Goal: Task Accomplishment & Management: Manage account settings

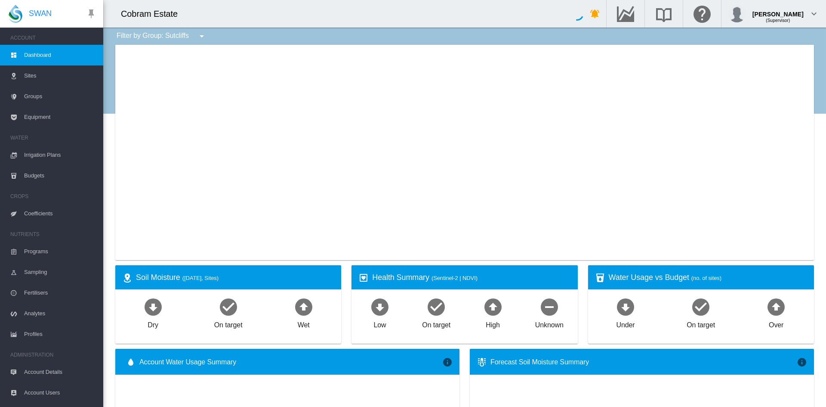
type input "**********"
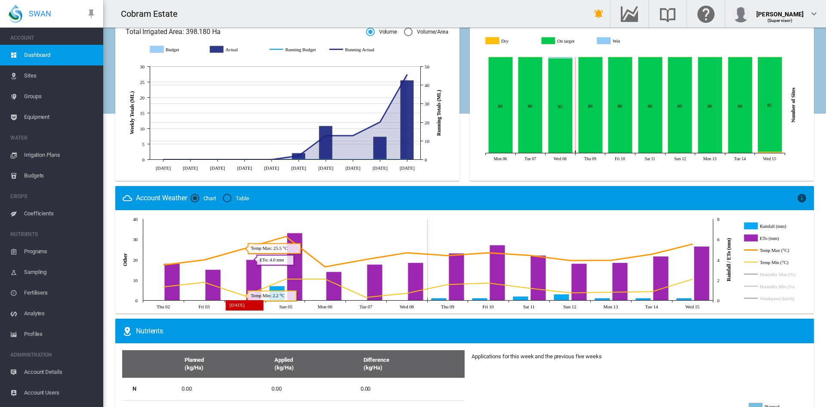
scroll to position [319, 0]
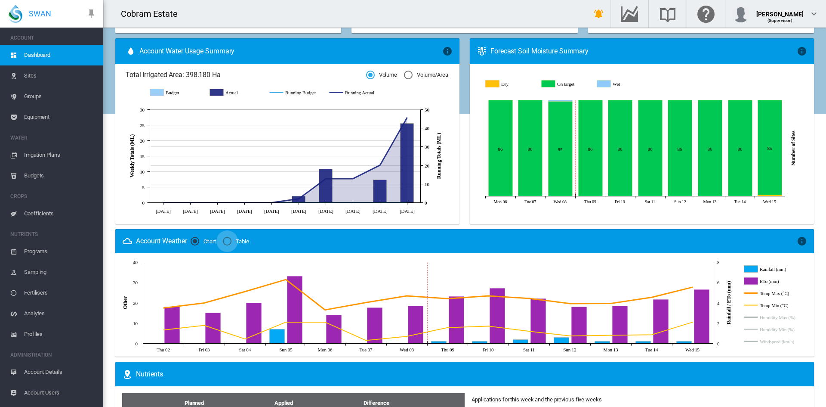
click at [228, 241] on div "Table" at bounding box center [227, 241] width 9 height 9
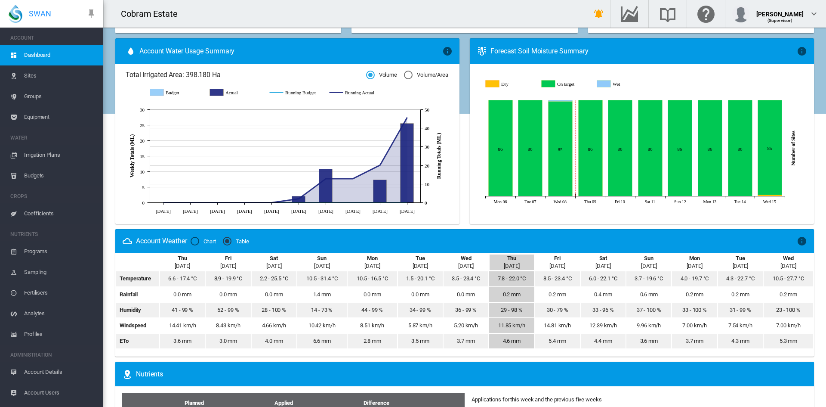
click at [193, 241] on div "Chart" at bounding box center [195, 241] width 9 height 9
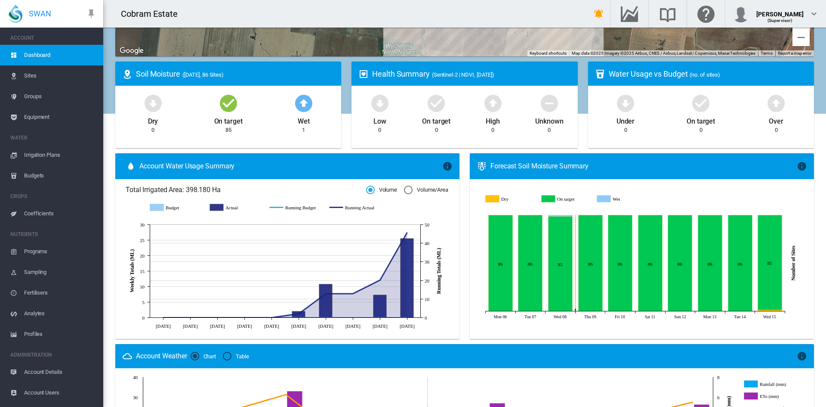
scroll to position [186, 0]
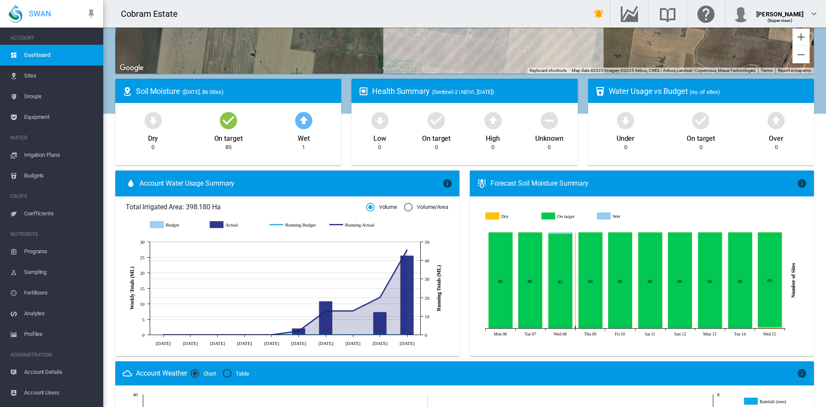
click at [404, 206] on div "Volume/Area" at bounding box center [408, 207] width 9 height 9
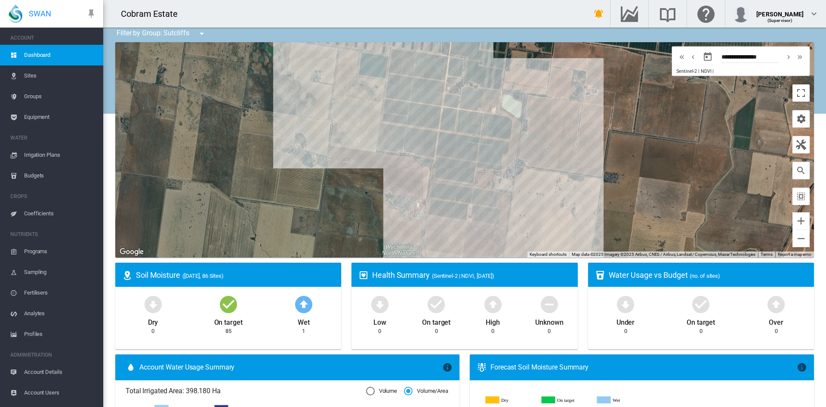
scroll to position [0, 0]
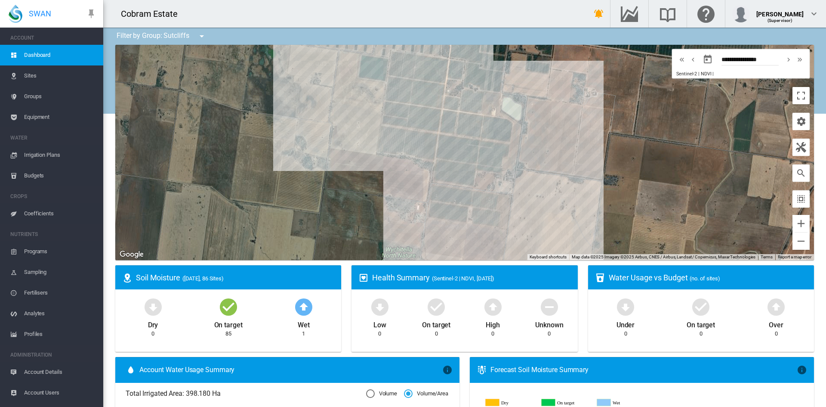
click at [36, 53] on span "Dashboard" at bounding box center [60, 55] width 72 height 21
click at [604, 15] on md-icon "icon-bell-ring" at bounding box center [599, 14] width 10 height 10
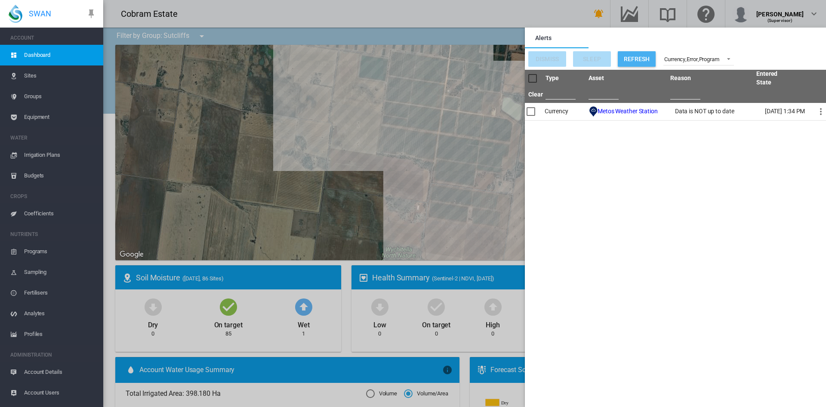
click at [637, 58] on button "Refresh" at bounding box center [637, 58] width 38 height 15
click at [728, 58] on span at bounding box center [726, 58] width 10 height 8
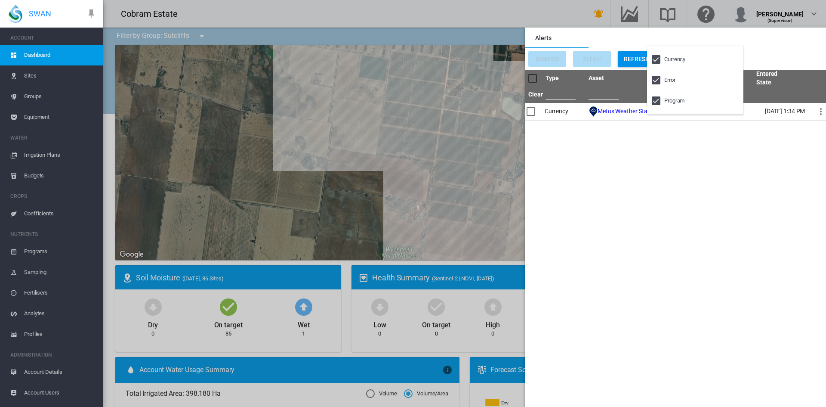
click at [776, 49] on md-backdrop at bounding box center [413, 203] width 826 height 407
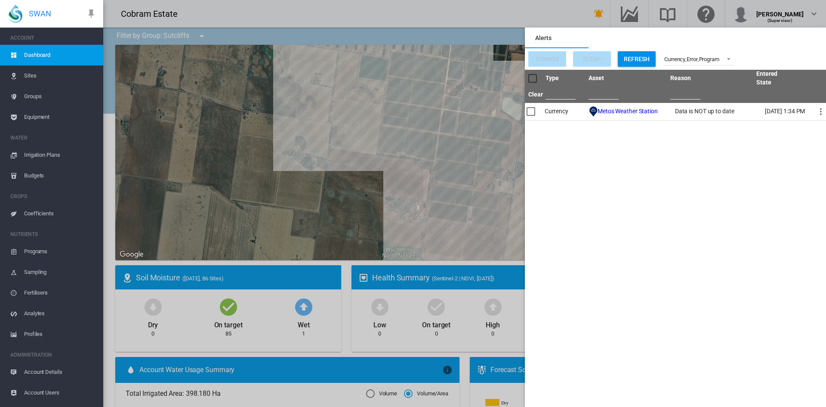
click at [818, 11] on md-backdrop at bounding box center [464, 203] width 723 height 407
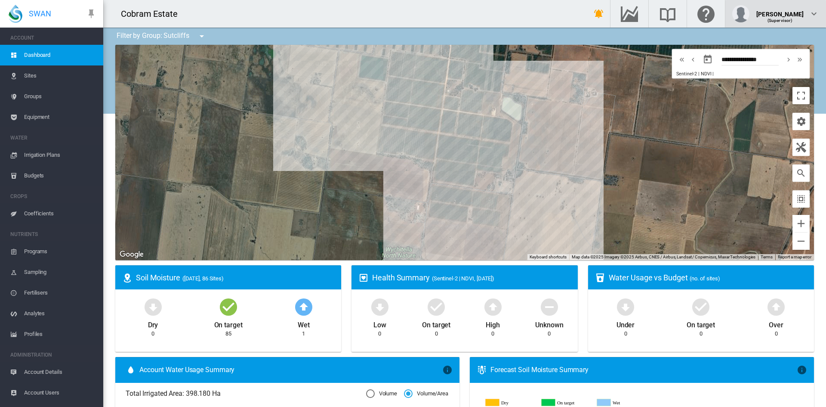
click at [807, 17] on div "[PERSON_NAME] (Supervisor)" at bounding box center [776, 13] width 87 height 17
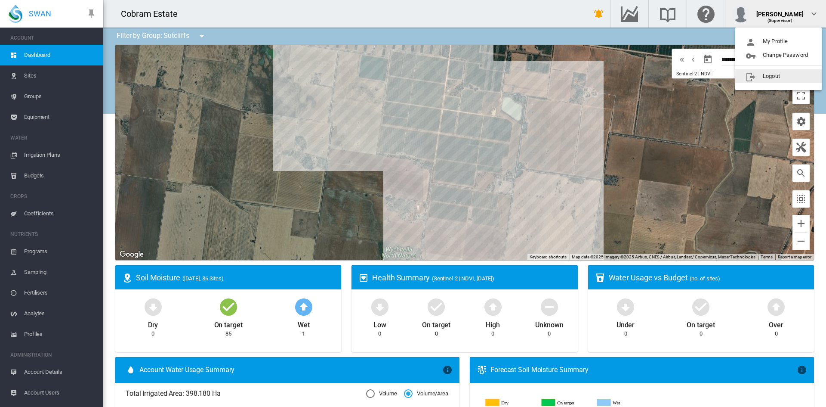
click at [547, 12] on md-backdrop at bounding box center [413, 203] width 826 height 407
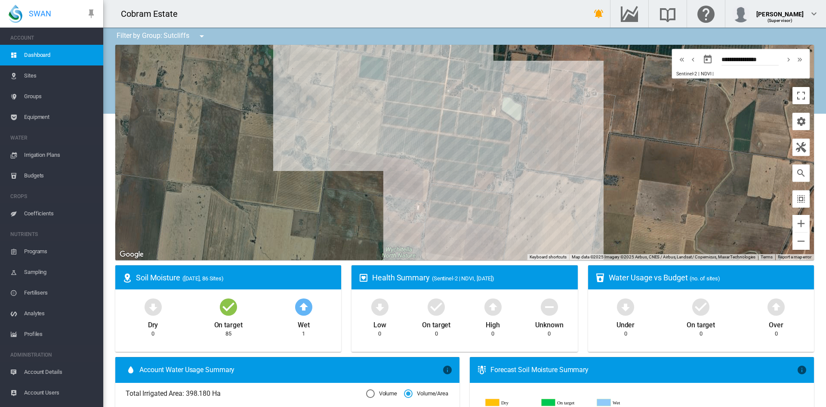
click at [42, 154] on span "Irrigation Plans" at bounding box center [60, 155] width 72 height 21
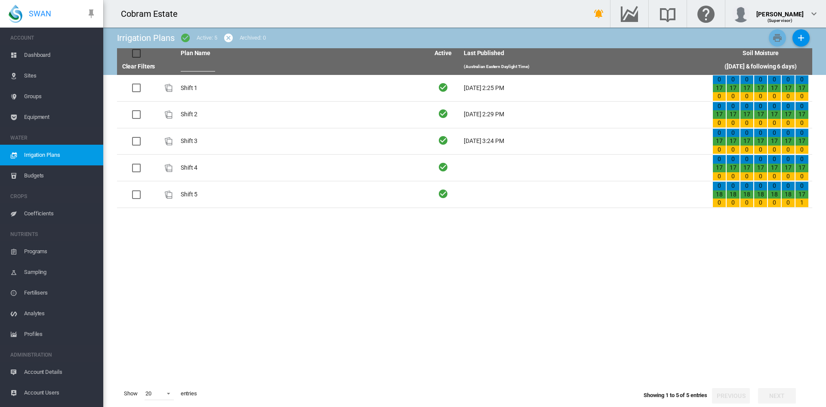
click at [135, 54] on div at bounding box center [136, 53] width 9 height 9
click at [134, 54] on div at bounding box center [136, 53] width 9 height 9
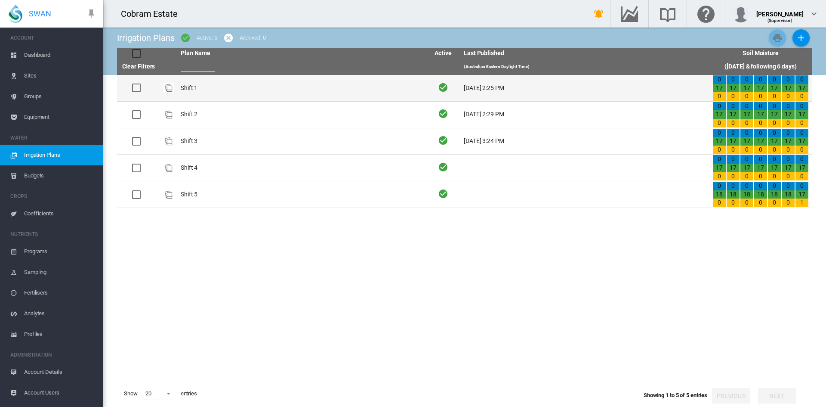
click at [198, 87] on td "Shift 1" at bounding box center [301, 88] width 249 height 26
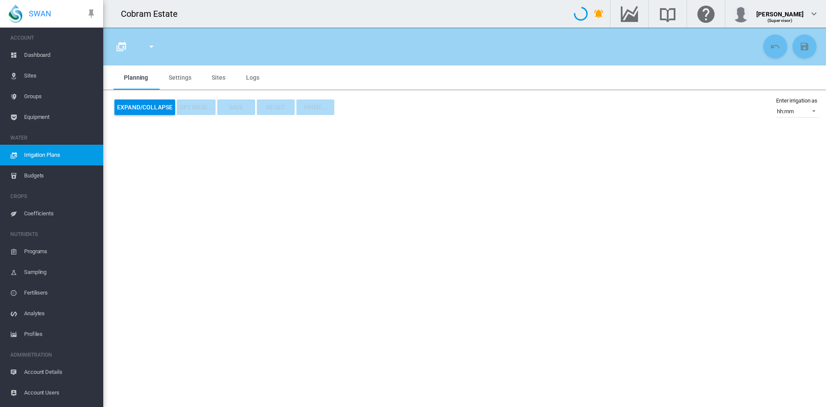
type input "*******"
type input "*"
type input "*****"
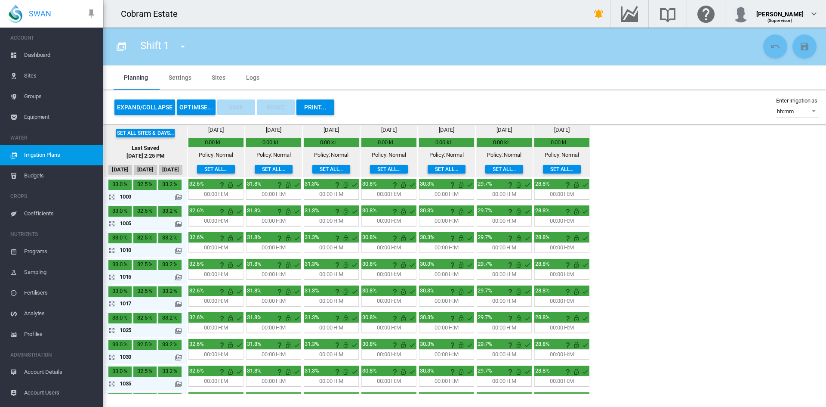
click at [192, 108] on button "OPTIMISE..." at bounding box center [196, 106] width 39 height 15
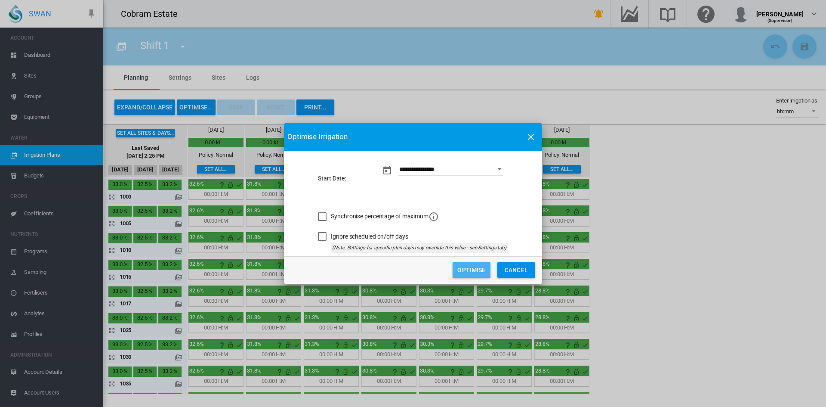
click at [470, 270] on button "Optimise" at bounding box center [472, 269] width 38 height 15
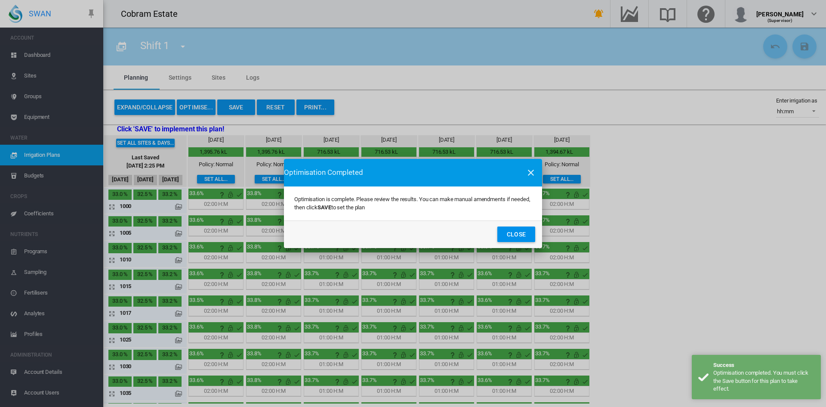
click at [510, 231] on button "Close" at bounding box center [517, 233] width 38 height 15
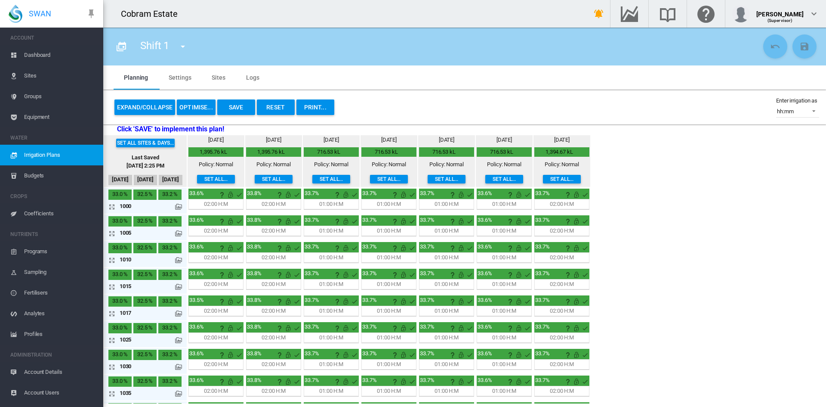
click at [180, 46] on md-icon "icon-menu-down" at bounding box center [183, 46] width 10 height 10
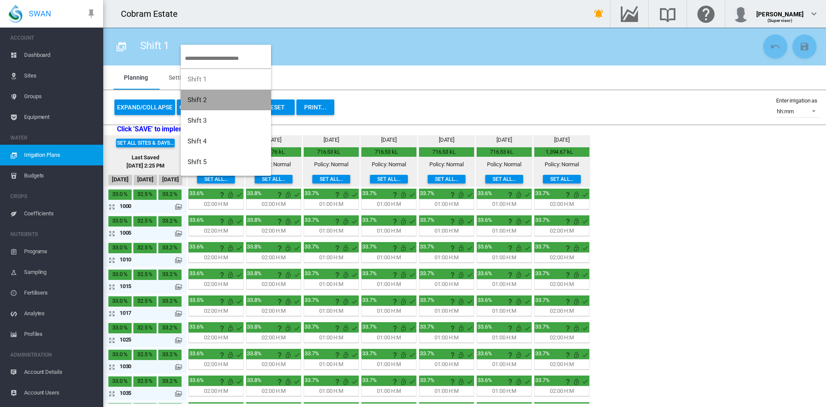
click at [197, 99] on span "Shift 2" at bounding box center [197, 100] width 19 height 8
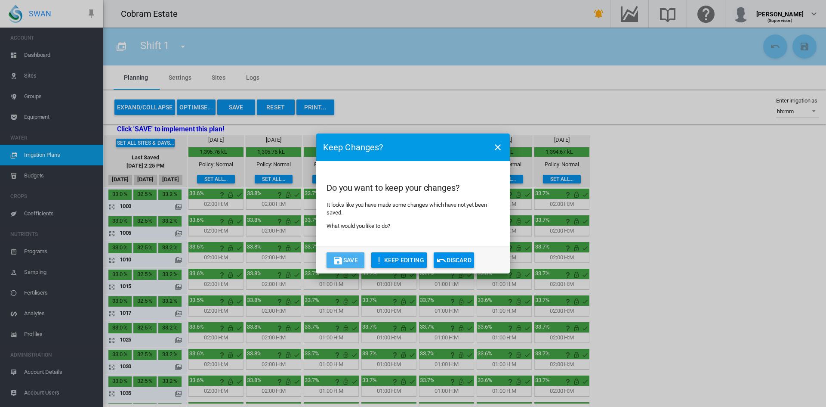
click at [351, 258] on button "Save" at bounding box center [346, 259] width 38 height 15
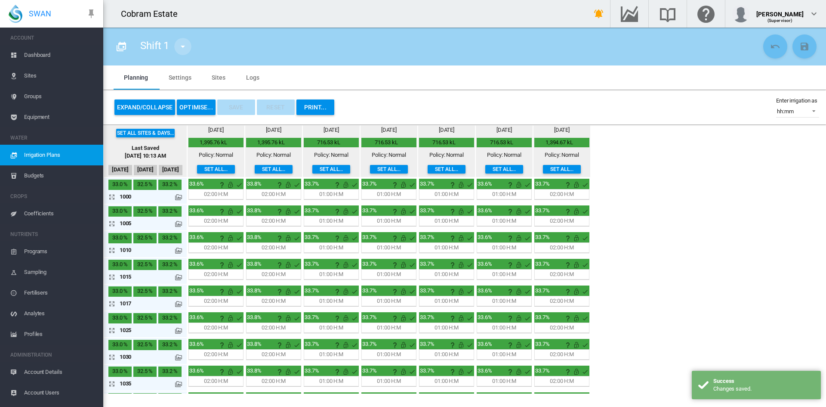
click at [180, 43] on md-icon "icon-menu-down" at bounding box center [183, 46] width 10 height 10
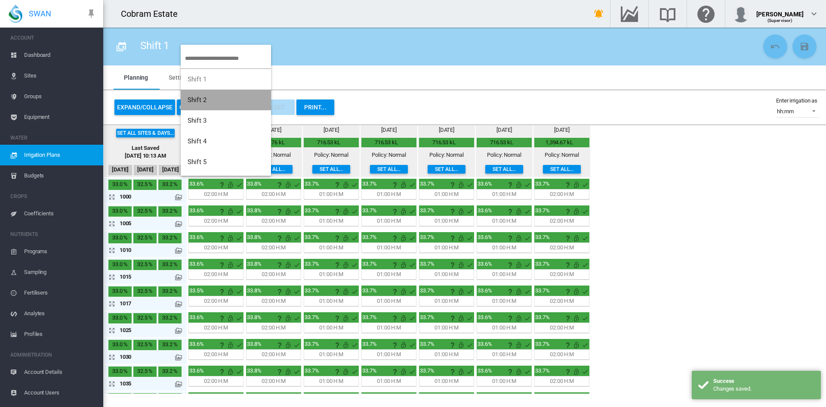
click at [196, 99] on span "Shift 2" at bounding box center [197, 100] width 19 height 8
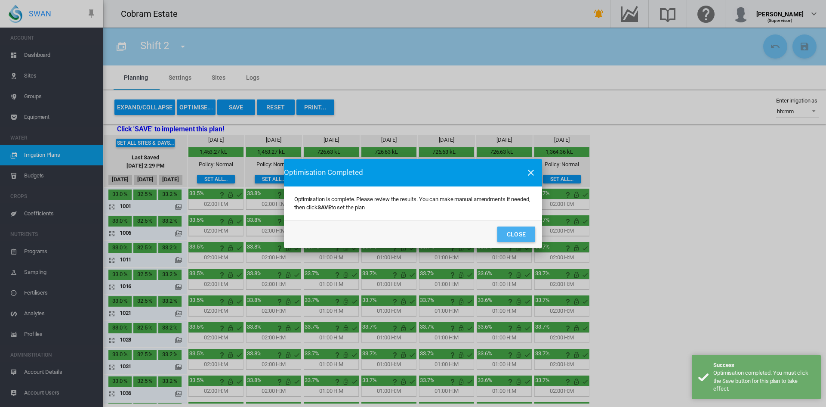
click at [510, 236] on button "Close" at bounding box center [517, 233] width 38 height 15
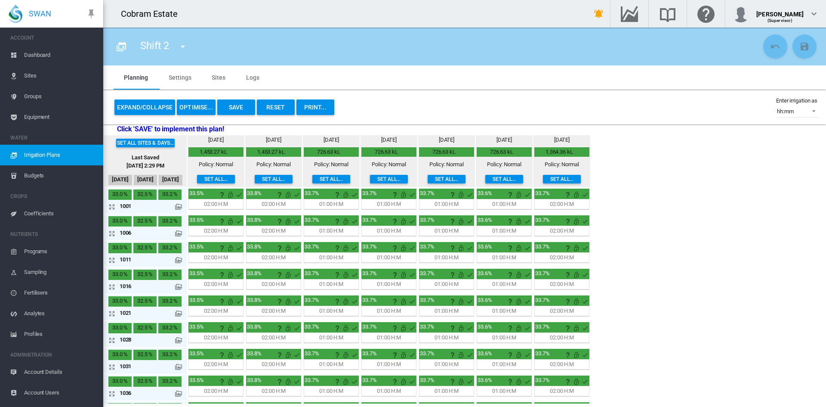
click at [182, 43] on md-icon "icon-menu-down" at bounding box center [183, 46] width 10 height 10
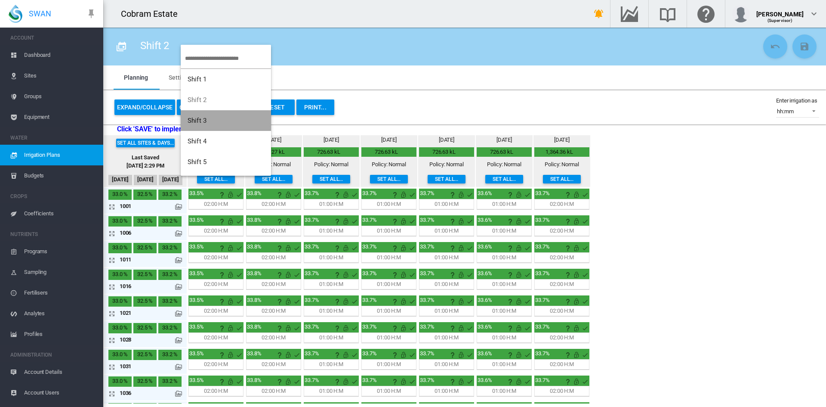
click at [195, 123] on span "Shift 3" at bounding box center [197, 121] width 19 height 8
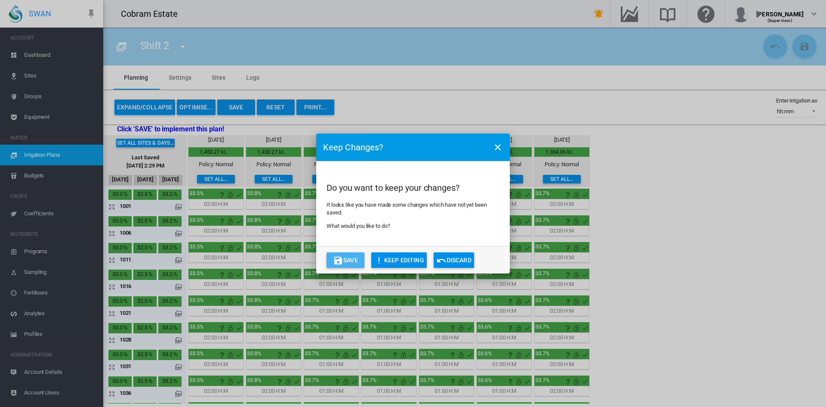
click at [352, 260] on button "Save" at bounding box center [346, 259] width 38 height 15
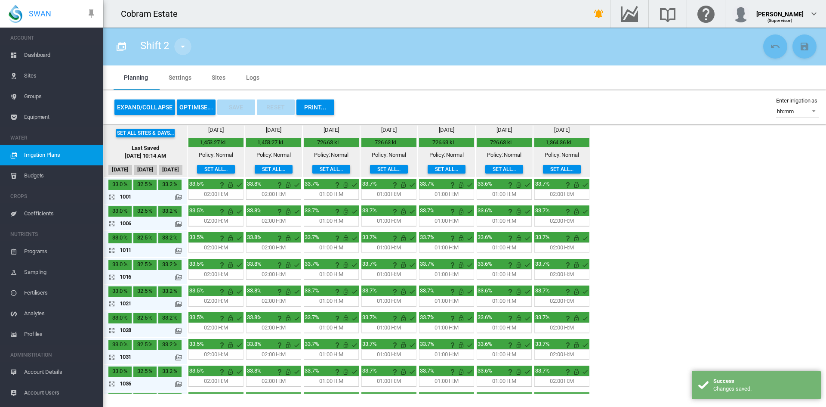
click at [182, 46] on md-icon "icon-menu-down" at bounding box center [183, 46] width 10 height 10
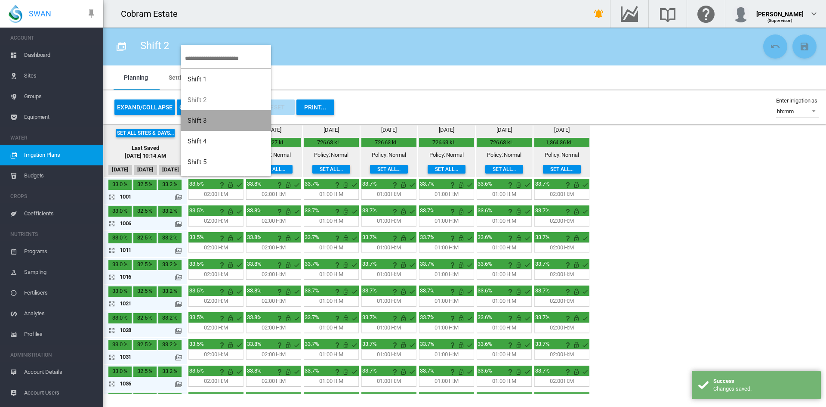
click at [197, 119] on span "Shift 3" at bounding box center [197, 121] width 19 height 8
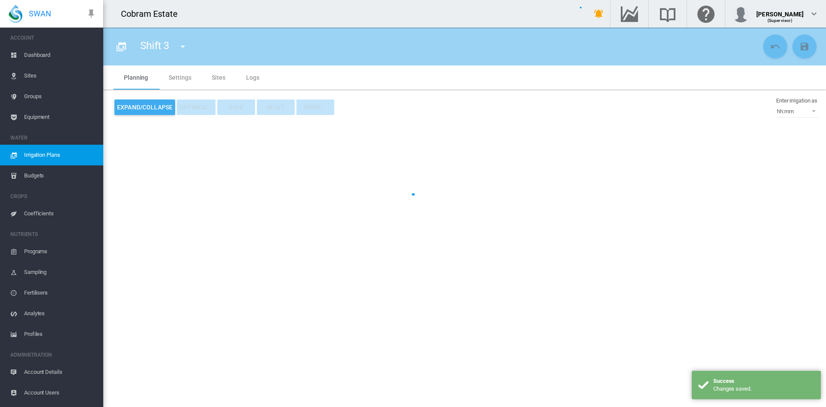
type input "*******"
type input "*"
type input "*****"
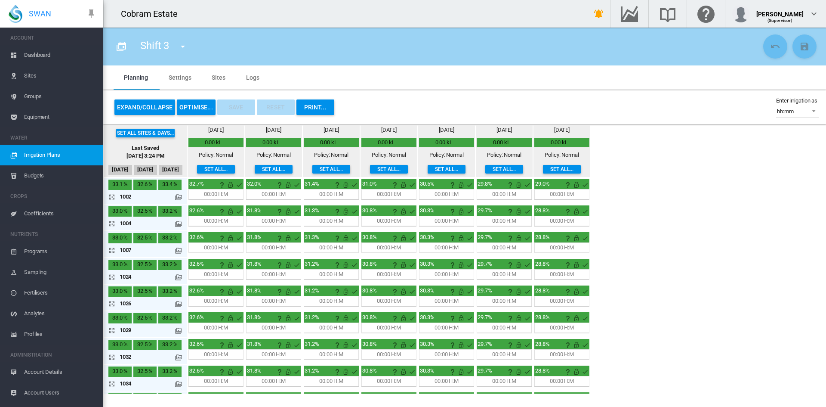
click at [204, 104] on button "OPTIMISE..." at bounding box center [196, 106] width 39 height 15
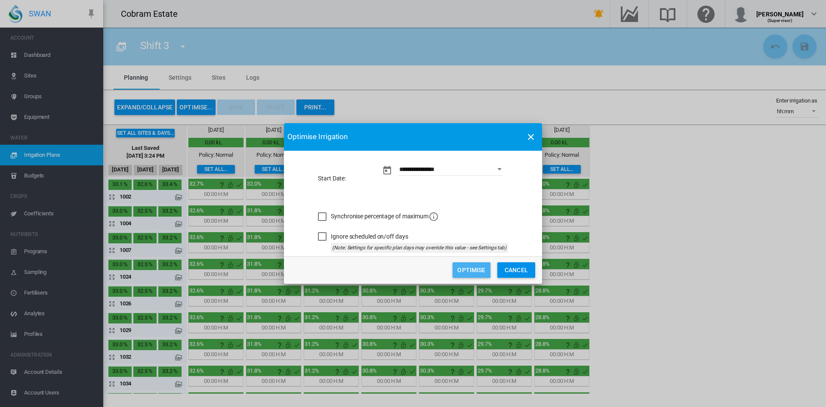
click at [469, 270] on button "Optimise" at bounding box center [472, 269] width 38 height 15
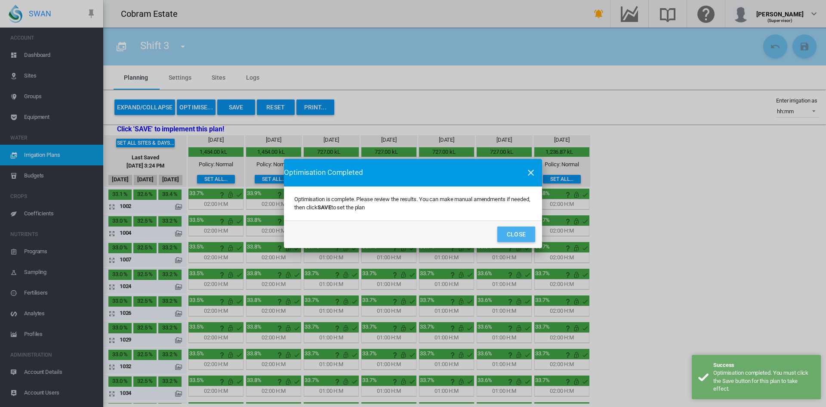
click at [509, 232] on button "Close" at bounding box center [517, 233] width 38 height 15
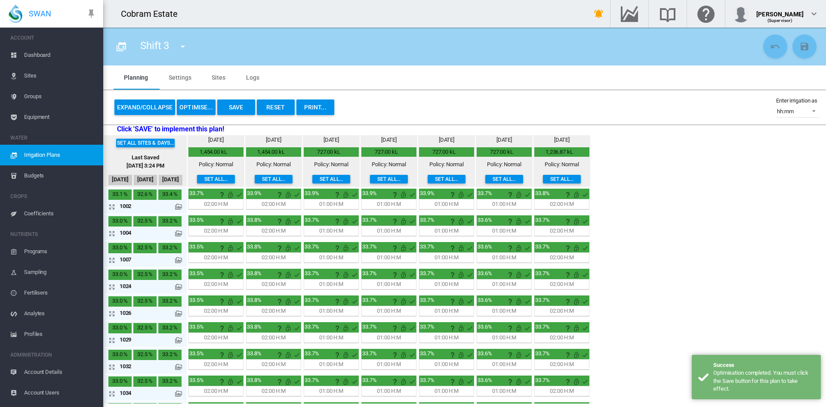
click at [223, 177] on button "Set all..." at bounding box center [216, 179] width 38 height 9
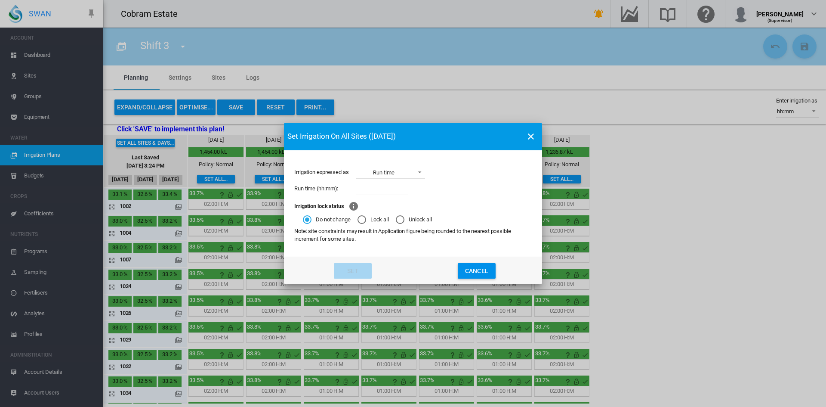
click at [420, 171] on span "Irrigation expressed ..." at bounding box center [417, 171] width 10 height 8
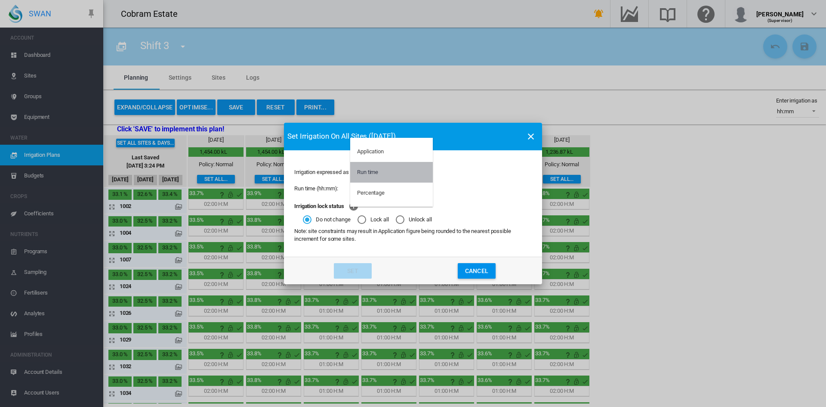
click at [370, 173] on div "Run time" at bounding box center [367, 172] width 21 height 8
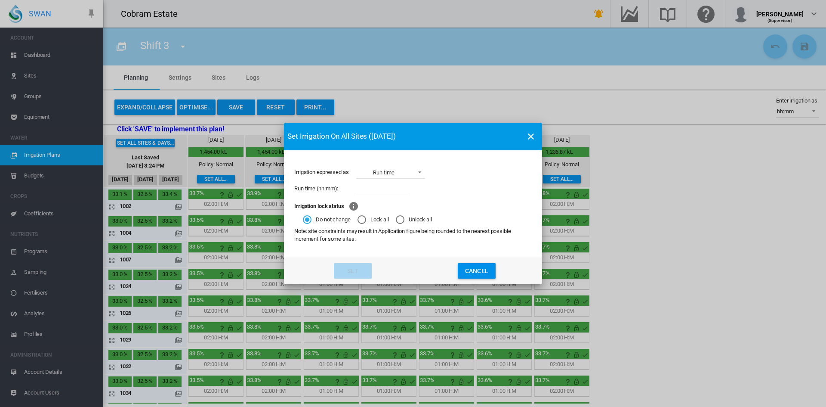
click at [473, 271] on button "Cancel" at bounding box center [477, 270] width 38 height 15
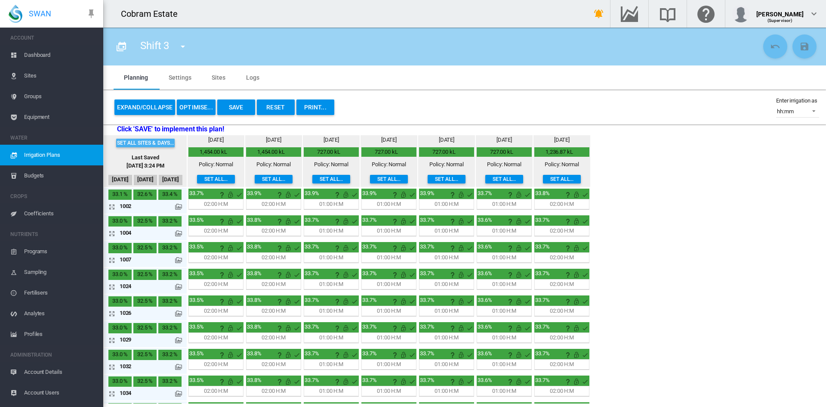
click at [147, 141] on button "Set all sites & days..." at bounding box center [145, 143] width 59 height 9
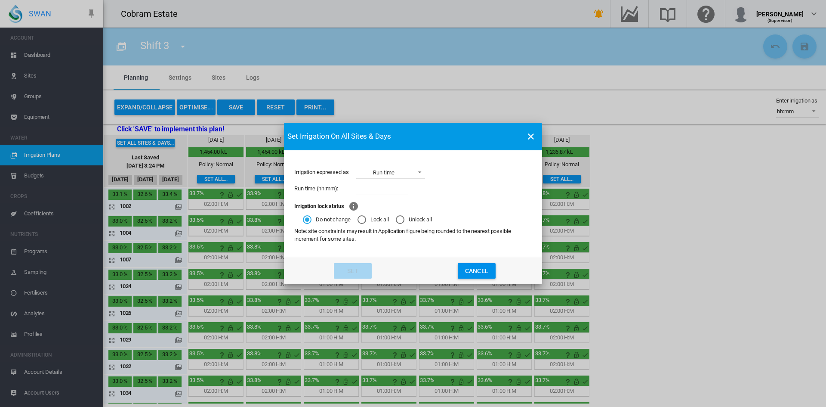
click at [473, 272] on button "Cancel" at bounding box center [477, 270] width 38 height 15
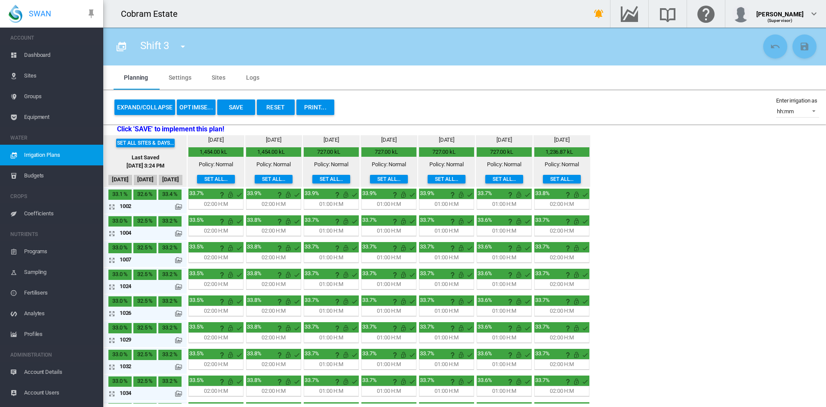
click at [234, 106] on button "Save" at bounding box center [236, 106] width 38 height 15
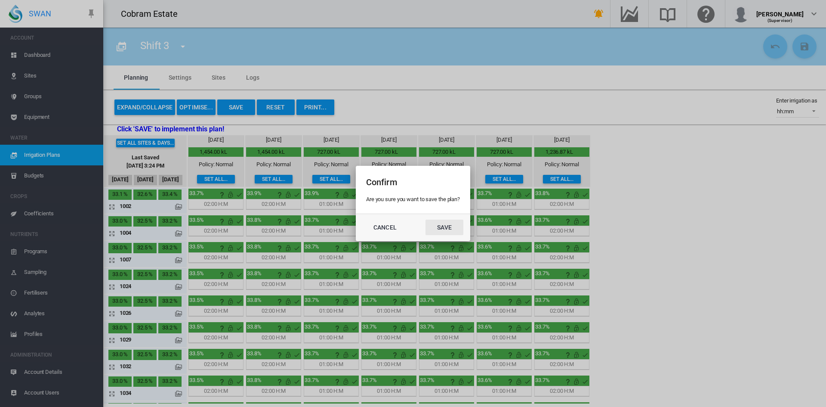
click at [446, 228] on button "Save" at bounding box center [445, 227] width 38 height 15
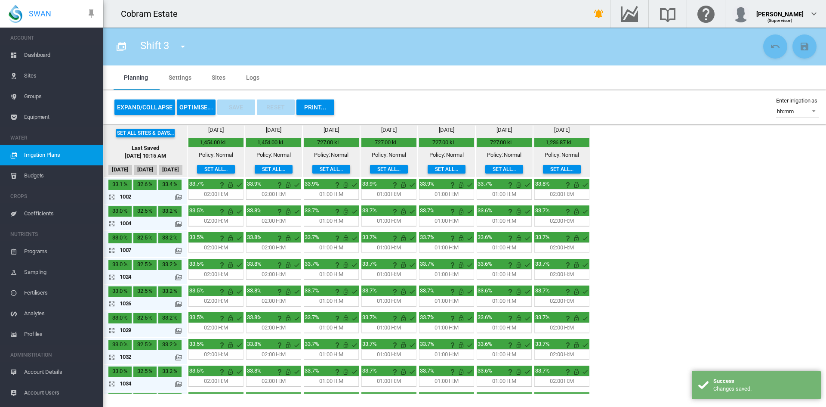
click at [183, 46] on md-icon "icon-menu-down" at bounding box center [183, 46] width 10 height 10
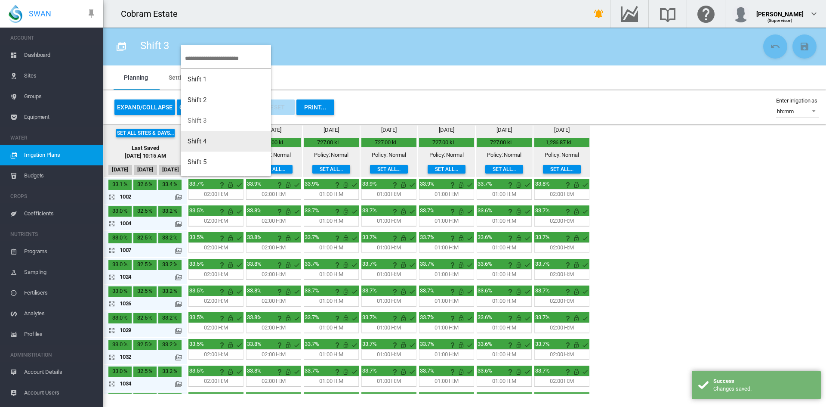
click at [199, 139] on span "Shift 4" at bounding box center [197, 141] width 19 height 8
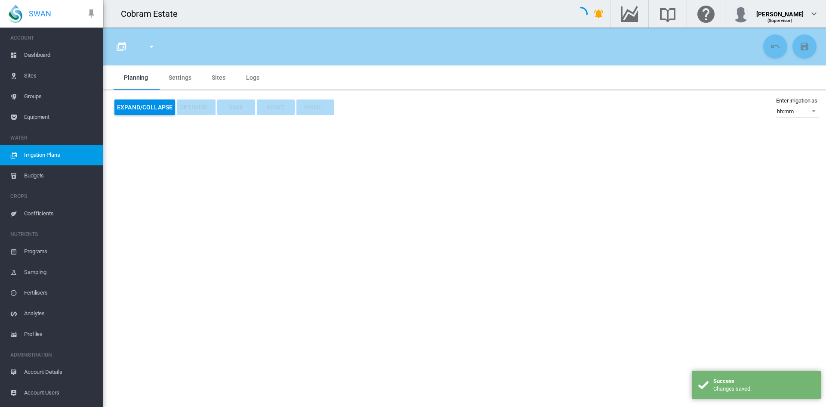
type input "*******"
type input "*"
type input "*****"
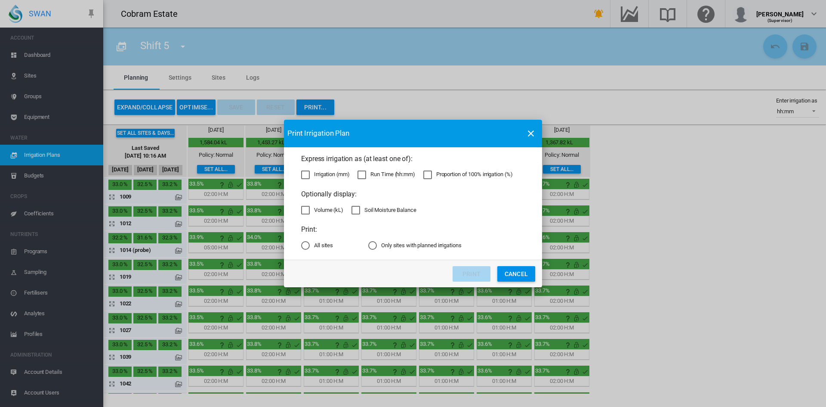
click at [362, 175] on div "Run Time (hh:mm)" at bounding box center [362, 174] width 9 height 9
click at [356, 209] on div "Soil Moisture Balance" at bounding box center [356, 210] width 9 height 9
click at [306, 244] on div "All sites" at bounding box center [305, 245] width 9 height 9
click at [470, 270] on button "Print" at bounding box center [472, 273] width 38 height 15
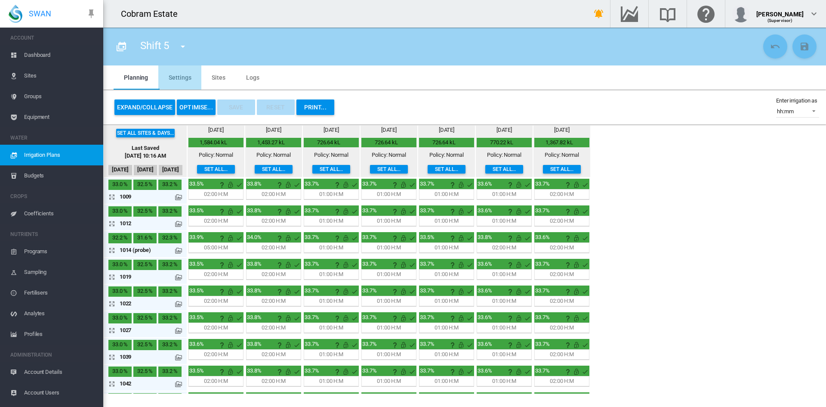
click at [178, 77] on md-tab-item "Settings" at bounding box center [179, 77] width 43 height 24
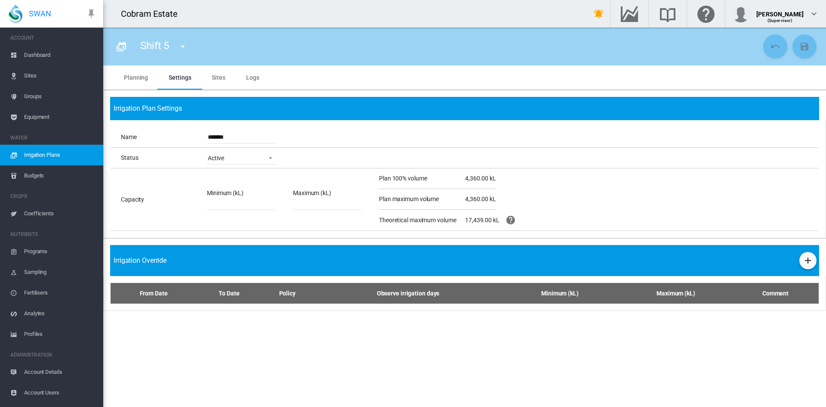
click at [211, 75] on md-tab-item "Sites" at bounding box center [218, 77] width 34 height 24
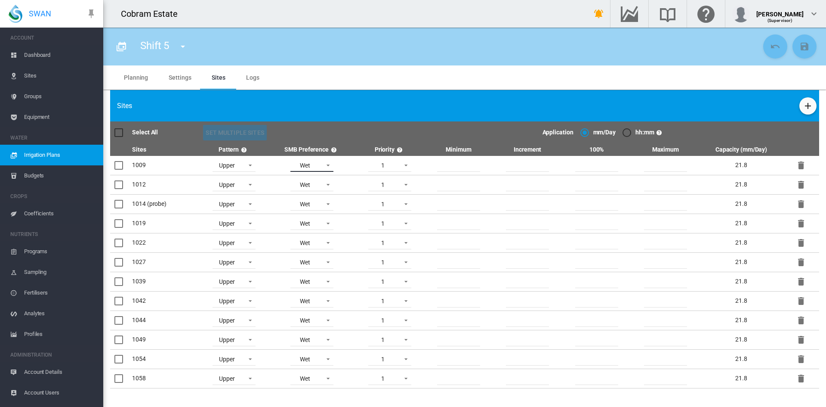
click at [325, 164] on span at bounding box center [326, 165] width 10 height 8
click at [325, 164] on md-option "Wet" at bounding box center [312, 165] width 59 height 21
click at [248, 165] on span at bounding box center [248, 165] width 10 height 8
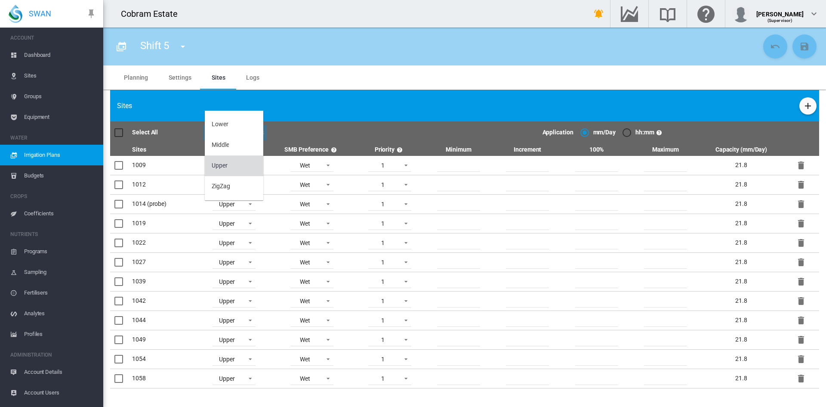
click at [230, 164] on md-option "Upper" at bounding box center [234, 165] width 59 height 21
click at [244, 150] on md-icon "icon-help-circle" at bounding box center [244, 150] width 10 height 10
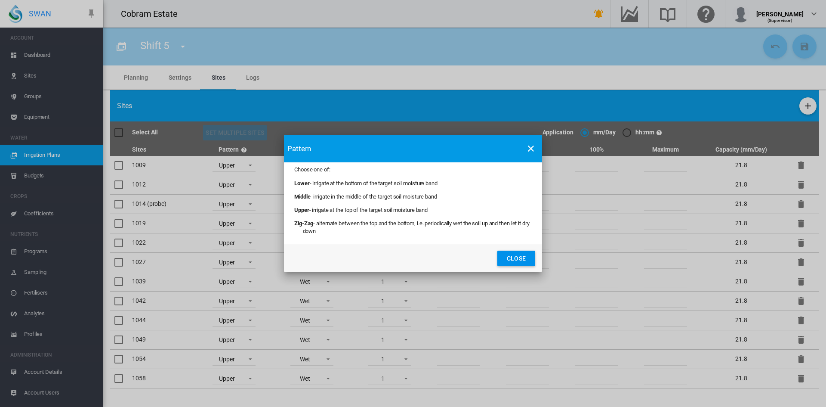
click at [514, 257] on button "Close" at bounding box center [517, 257] width 38 height 15
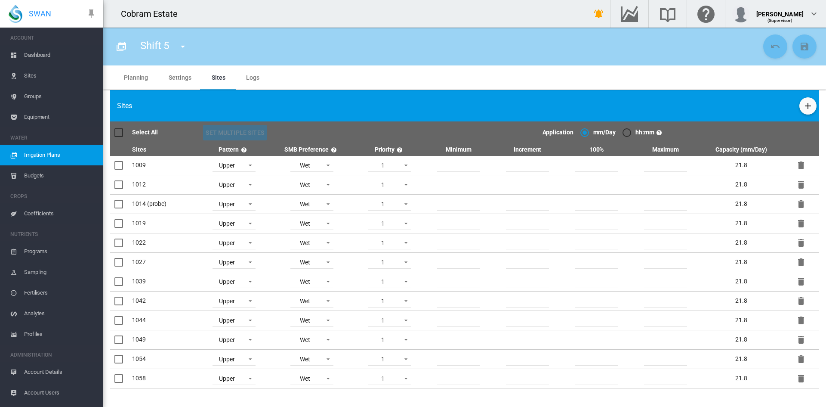
click at [625, 131] on div "hh:mm" at bounding box center [627, 132] width 9 height 9
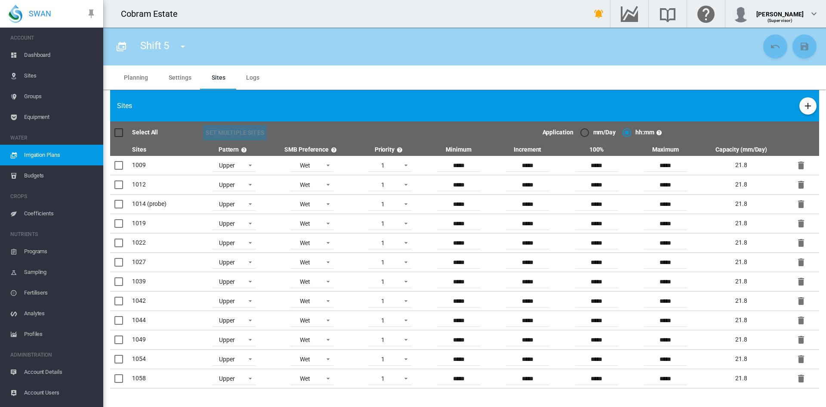
drag, startPoint x: 246, startPoint y: 79, endPoint x: 242, endPoint y: 81, distance: 4.4
click at [244, 79] on md-tab-item "Logs" at bounding box center [253, 77] width 34 height 24
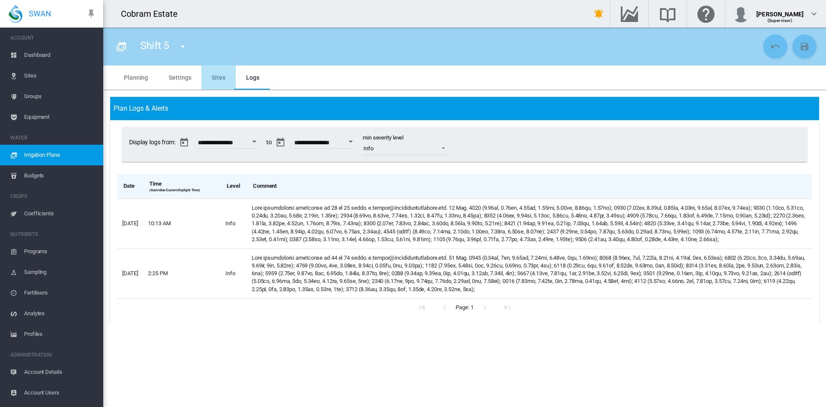
click at [210, 75] on md-tab-item "Sites" at bounding box center [218, 77] width 34 height 24
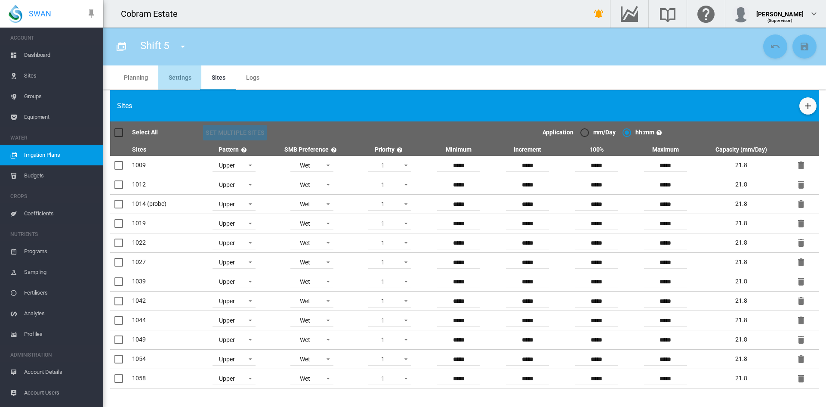
click at [173, 73] on md-tab-item "Settings" at bounding box center [179, 77] width 43 height 24
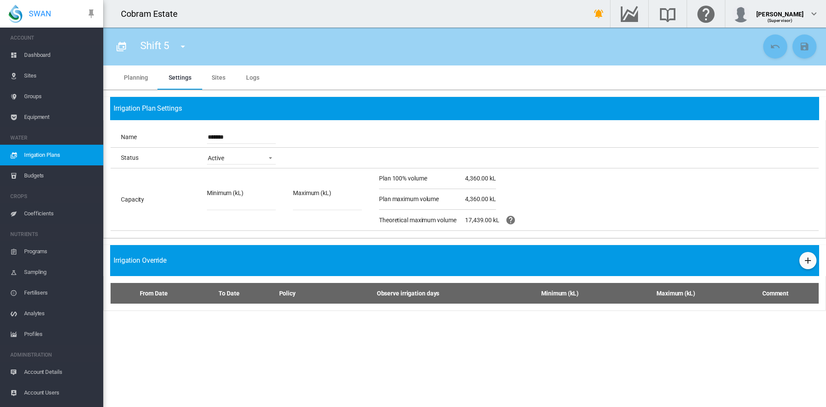
click at [130, 79] on md-tab-item "Planning" at bounding box center [136, 77] width 45 height 24
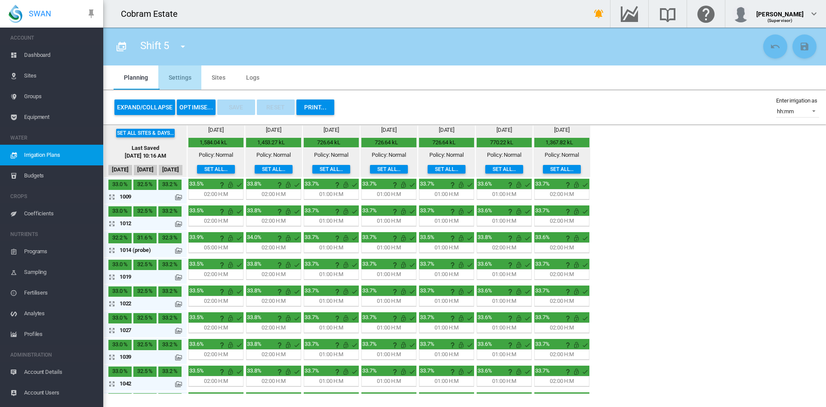
click at [179, 77] on md-tab-item "Settings" at bounding box center [179, 77] width 43 height 24
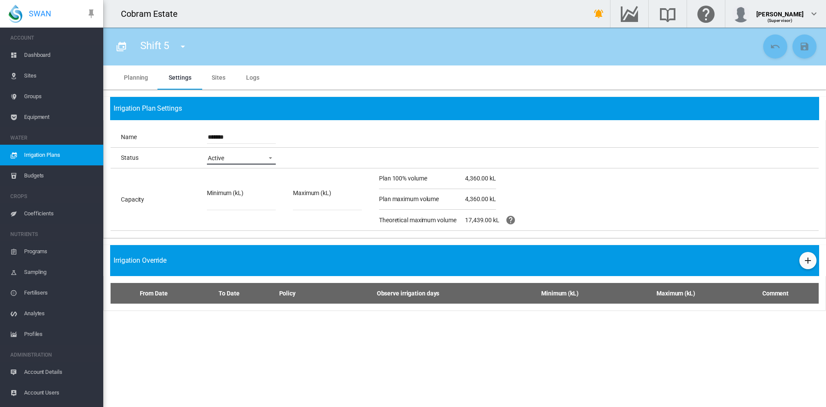
click at [269, 159] on span at bounding box center [268, 157] width 10 height 8
click at [274, 158] on md-option "Active" at bounding box center [242, 158] width 83 height 21
click at [220, 77] on md-tab-item "Sites" at bounding box center [218, 77] width 34 height 24
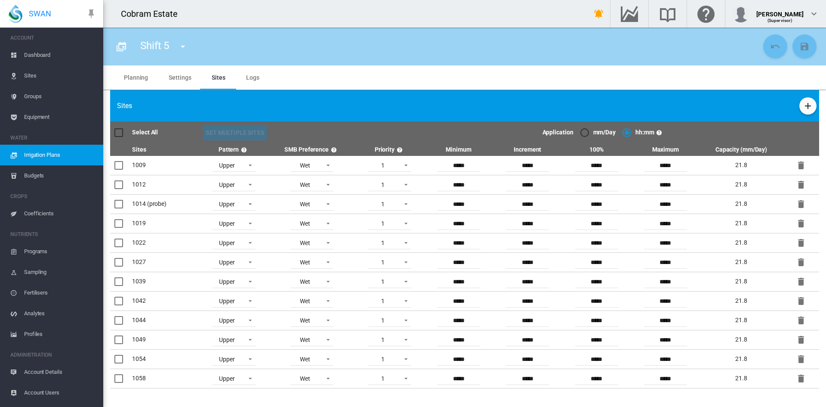
click at [254, 76] on span "Logs" at bounding box center [252, 77] width 13 height 7
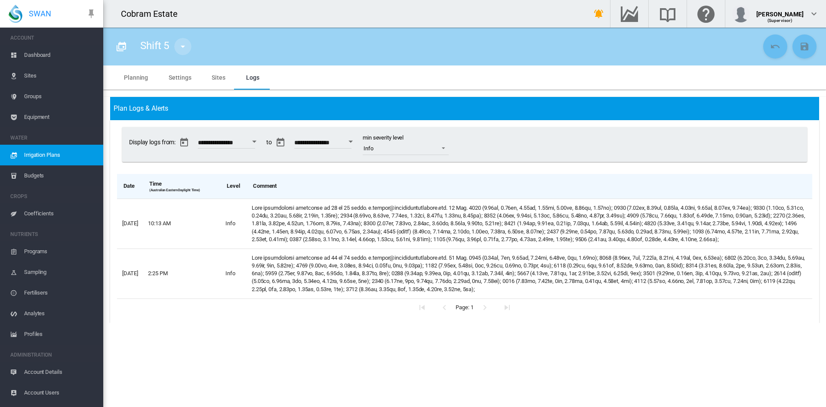
click at [185, 43] on md-icon "icon-menu-down" at bounding box center [183, 46] width 10 height 10
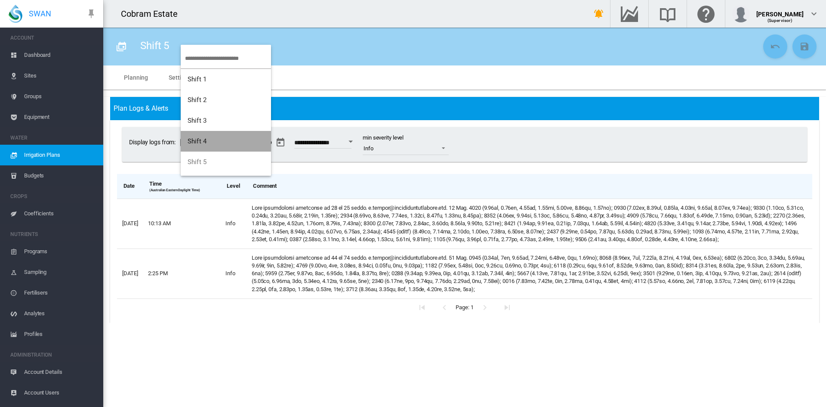
click at [203, 141] on span "Shift 4" at bounding box center [197, 141] width 19 height 8
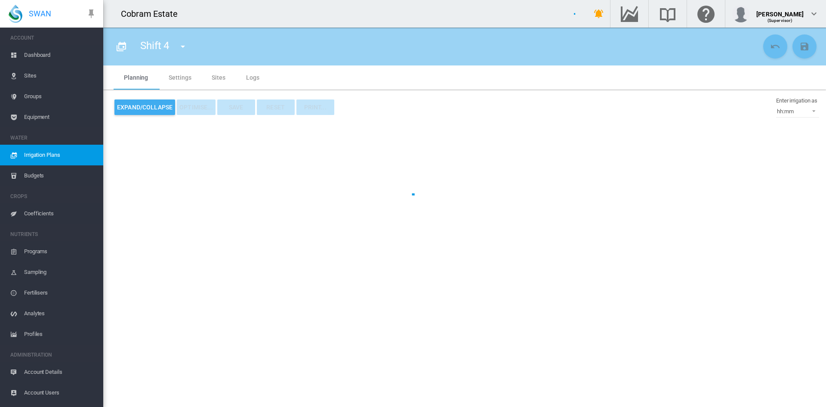
type input "*******"
type input "*"
type input "*****"
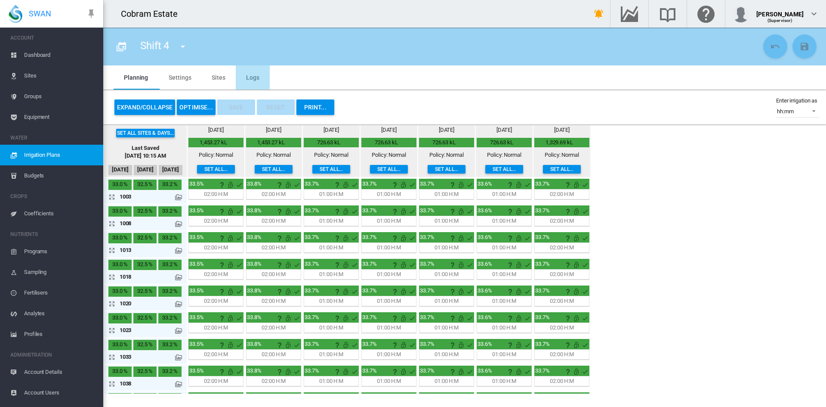
click at [248, 75] on span "Logs" at bounding box center [252, 77] width 13 height 7
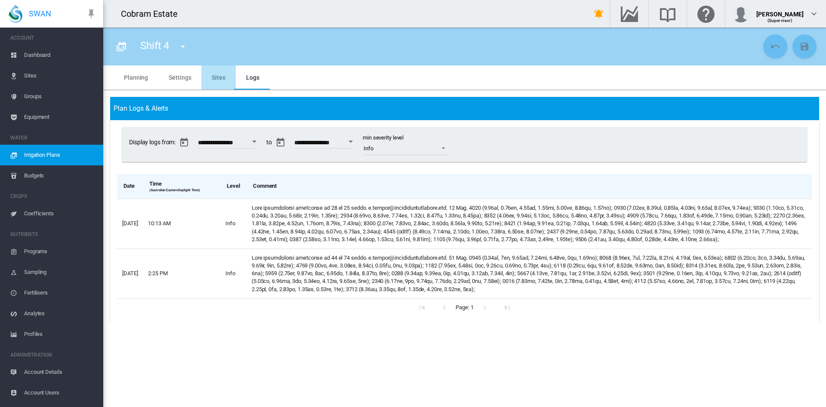
click at [222, 77] on md-tab-item "Sites" at bounding box center [218, 77] width 34 height 24
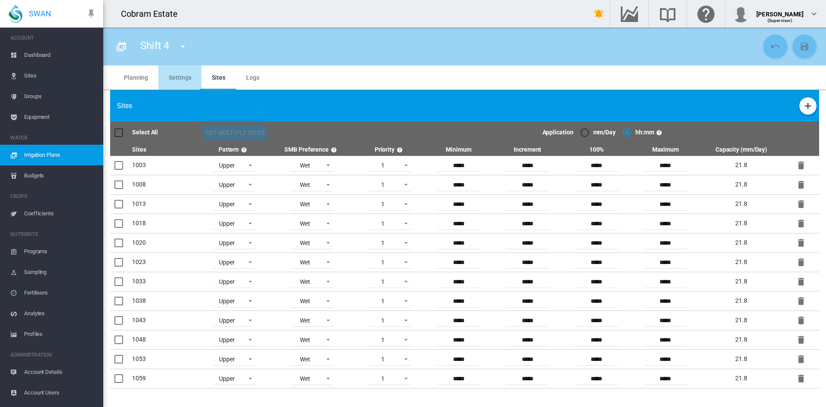
click at [178, 74] on md-tab-item "Settings" at bounding box center [179, 77] width 43 height 24
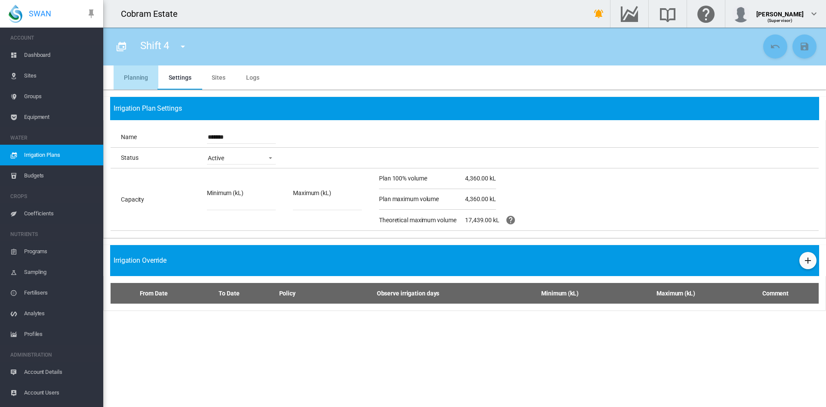
click at [130, 77] on md-tab-item "Planning" at bounding box center [136, 77] width 45 height 24
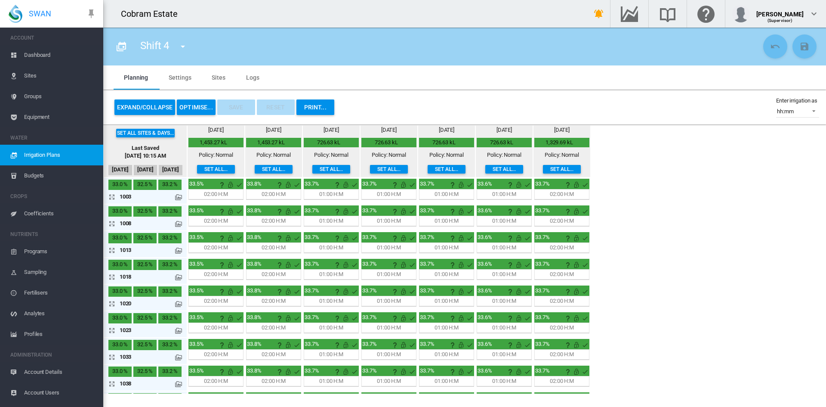
click at [32, 170] on span "Budgets" at bounding box center [60, 175] width 72 height 21
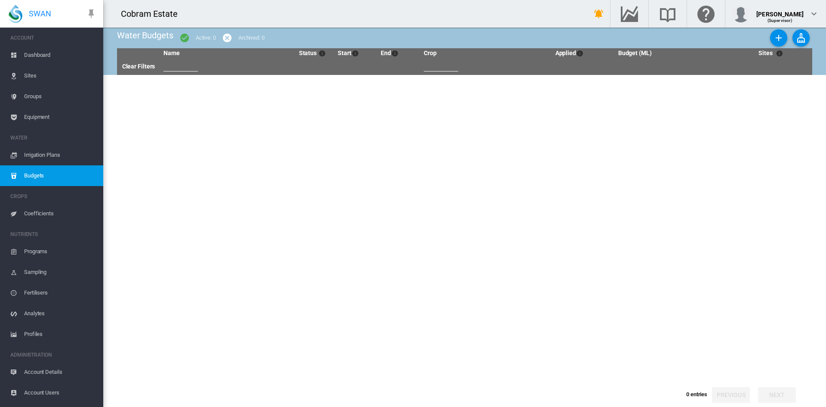
click at [36, 210] on span "Coefficients" at bounding box center [60, 213] width 72 height 21
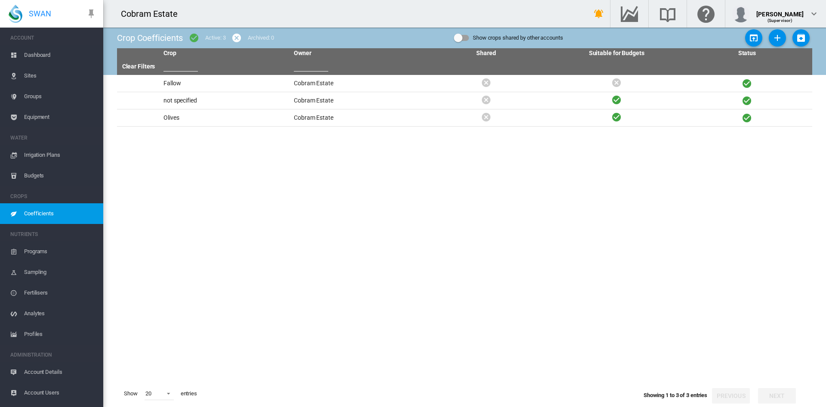
click at [41, 250] on span "Programs" at bounding box center [60, 251] width 72 height 21
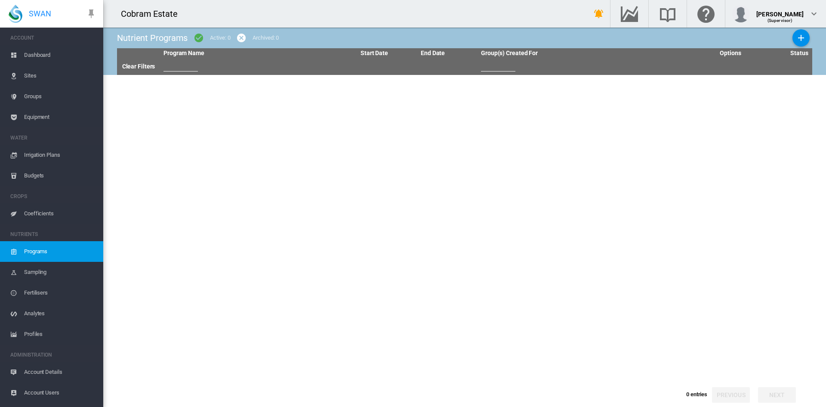
click at [33, 272] on span "Sampling" at bounding box center [60, 272] width 72 height 21
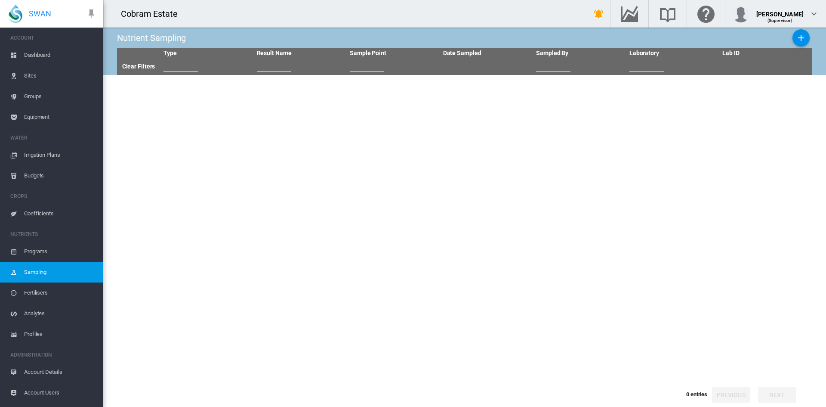
click at [36, 293] on span "Fertilisers" at bounding box center [60, 292] width 72 height 21
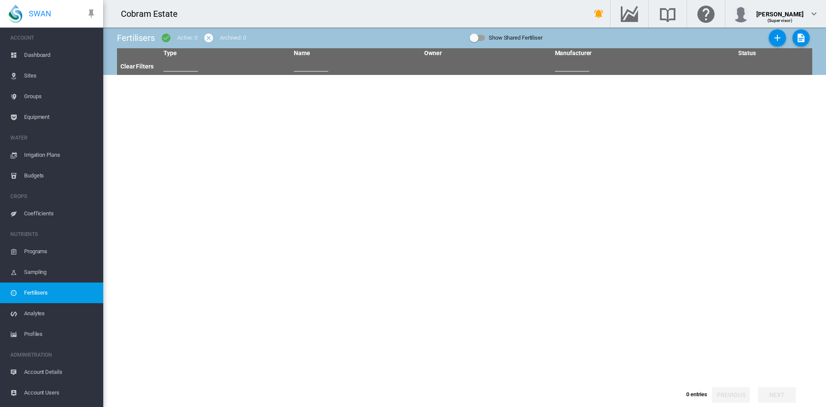
click at [40, 309] on span "Analytes" at bounding box center [60, 313] width 72 height 21
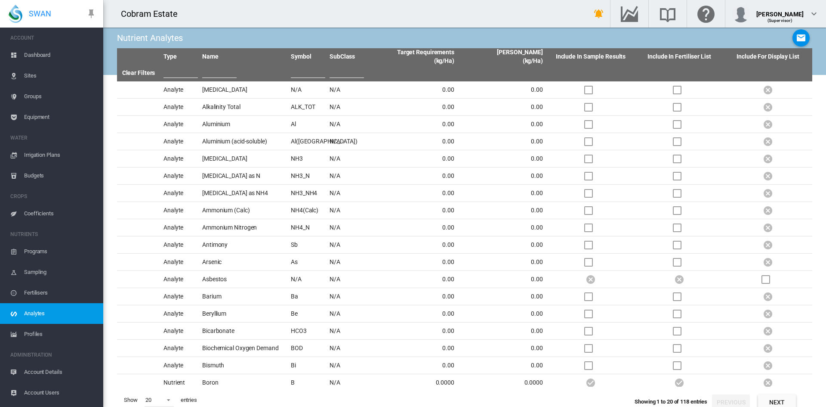
click at [36, 334] on span "Profiles" at bounding box center [60, 334] width 72 height 21
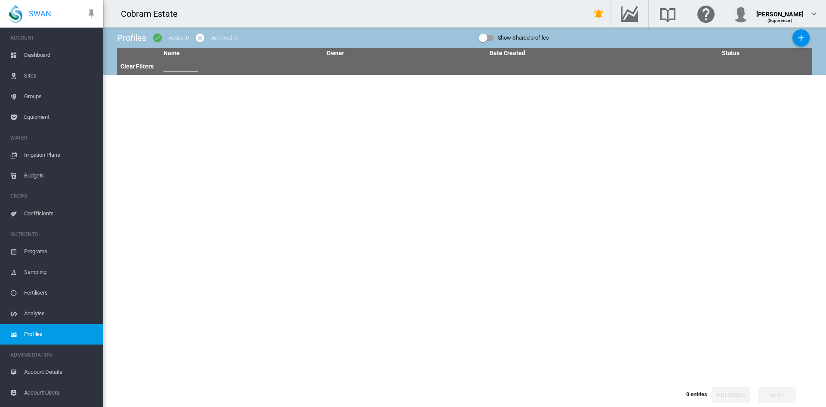
click at [37, 312] on span "Analytes" at bounding box center [60, 313] width 72 height 21
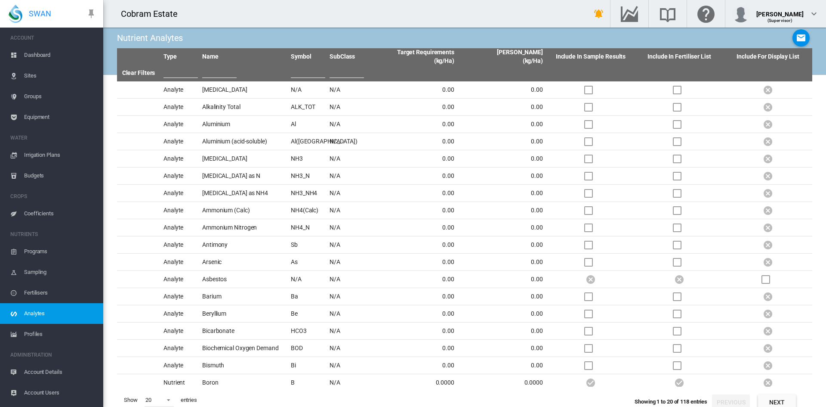
click at [38, 369] on span "Account Details" at bounding box center [60, 372] width 72 height 21
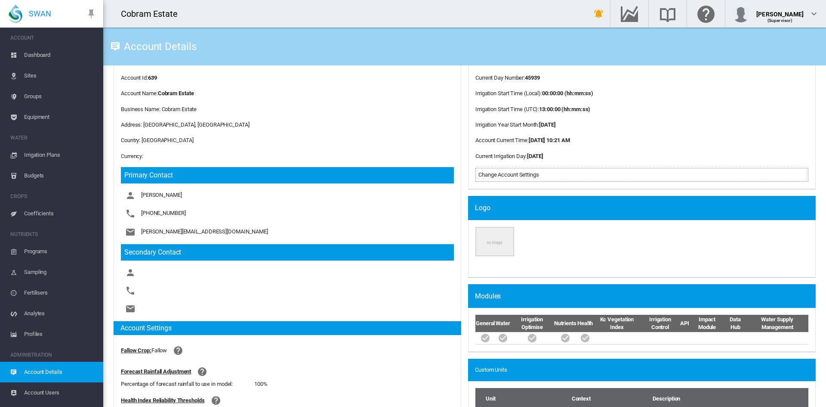
scroll to position [217, 0]
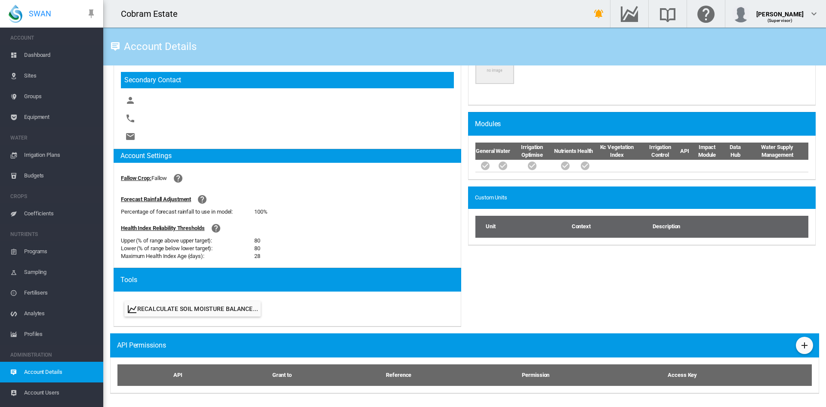
click at [41, 391] on span "Account Users" at bounding box center [60, 392] width 72 height 21
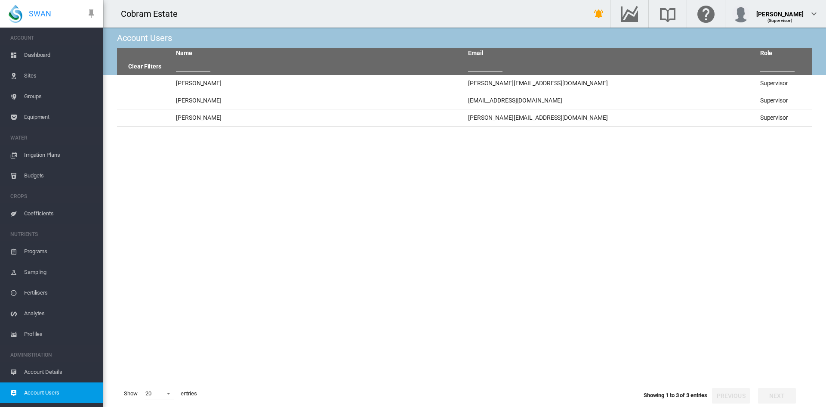
click at [41, 372] on span "Account Details" at bounding box center [60, 372] width 72 height 21
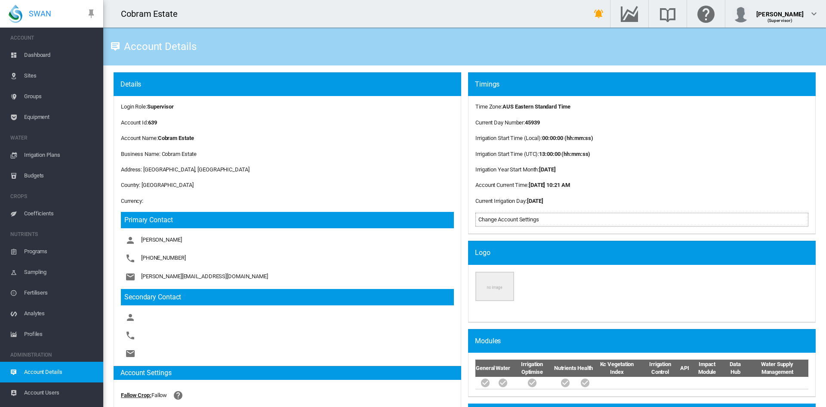
click at [37, 331] on span "Profiles" at bounding box center [60, 334] width 72 height 21
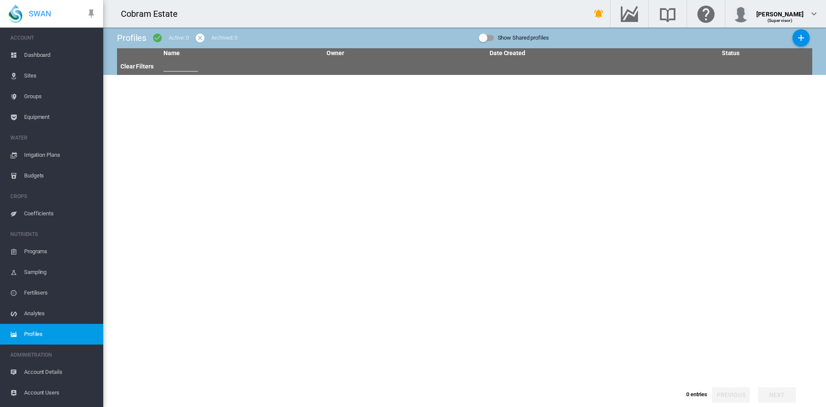
click at [36, 53] on span "Dashboard" at bounding box center [60, 55] width 72 height 21
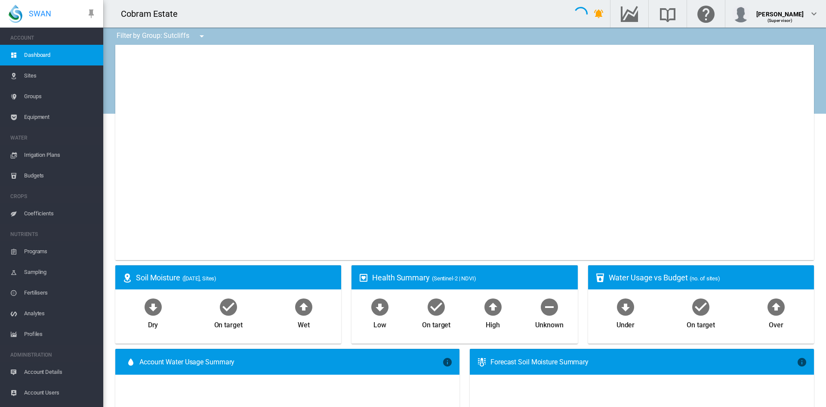
type input "**********"
